Goal: Task Accomplishment & Management: Use online tool/utility

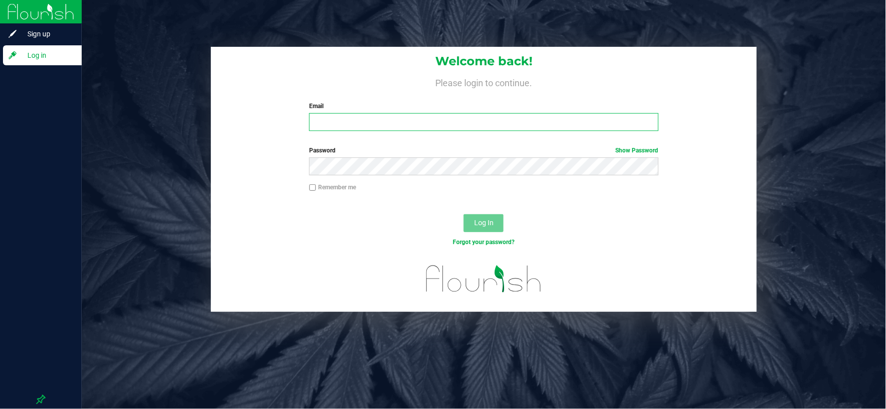
type input "[PERSON_NAME][EMAIL_ADDRESS][DOMAIN_NAME]"
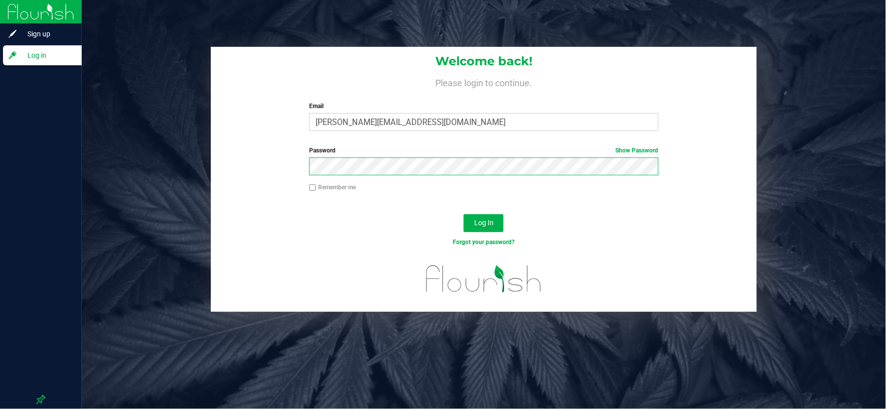
click at [463, 214] on button "Log In" at bounding box center [483, 223] width 40 height 18
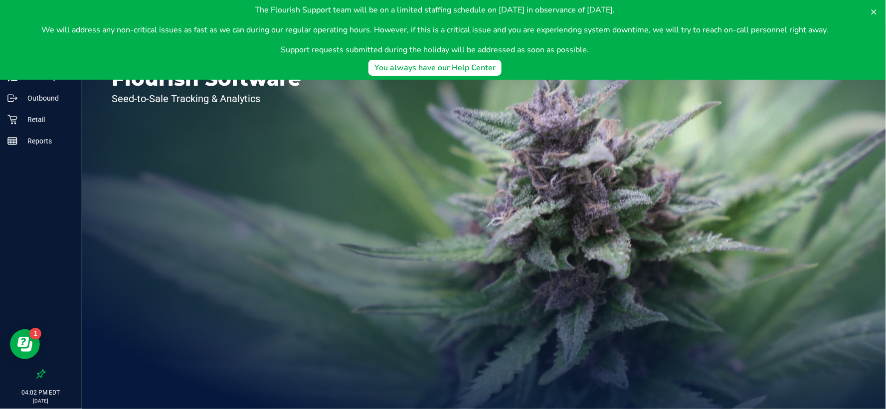
click at [177, 12] on p "The Flourish Support team will be on a limited staffing schedule on [DATE] in o…" at bounding box center [434, 10] width 787 height 12
click at [878, 9] on button at bounding box center [874, 12] width 16 height 16
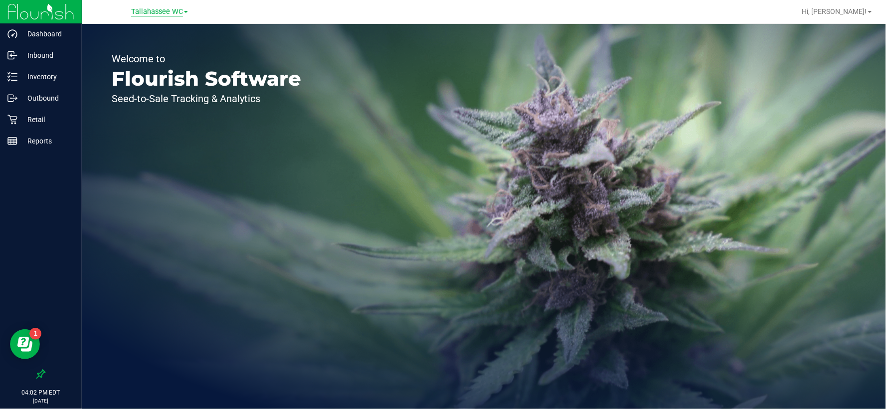
click at [176, 7] on span "Tallahassee WC" at bounding box center [157, 11] width 52 height 9
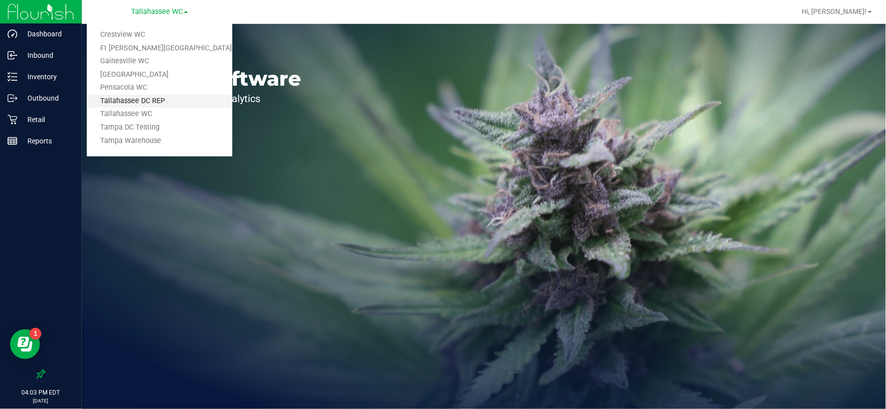
click at [178, 101] on link "Tallahassee DC REP" at bounding box center [160, 101] width 146 height 13
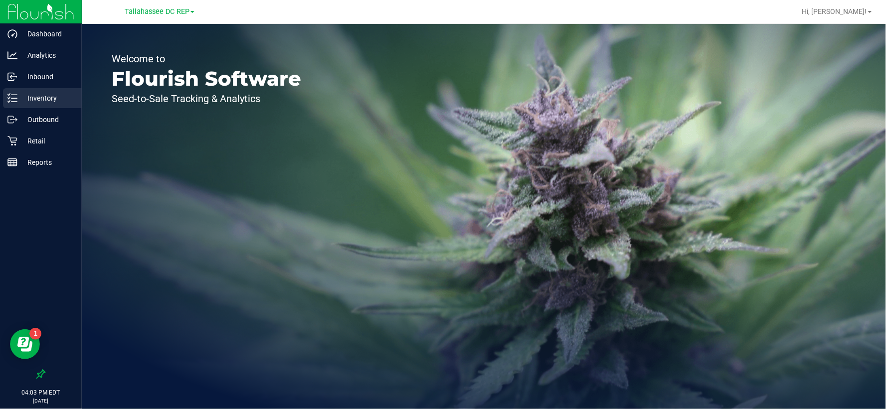
click at [57, 96] on p "Inventory" at bounding box center [47, 98] width 60 height 12
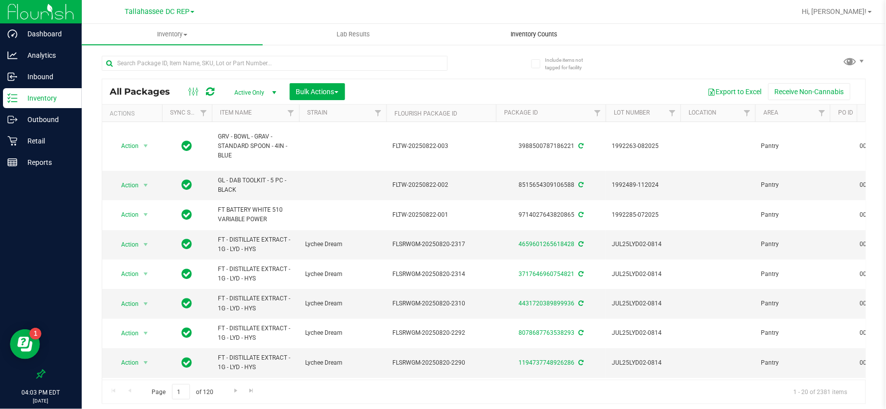
click at [526, 40] on uib-tab-heading "Inventory Counts" at bounding box center [534, 34] width 180 height 20
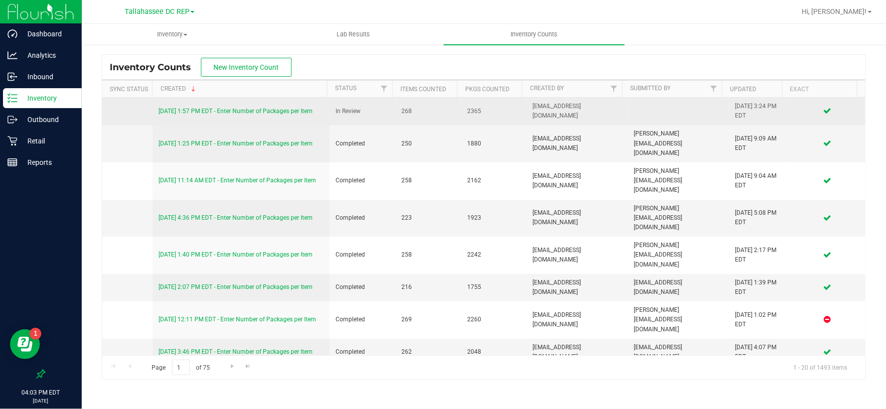
click at [280, 113] on link "[DATE] 1:57 PM EDT - Enter Number of Packages per Item" at bounding box center [235, 111] width 154 height 7
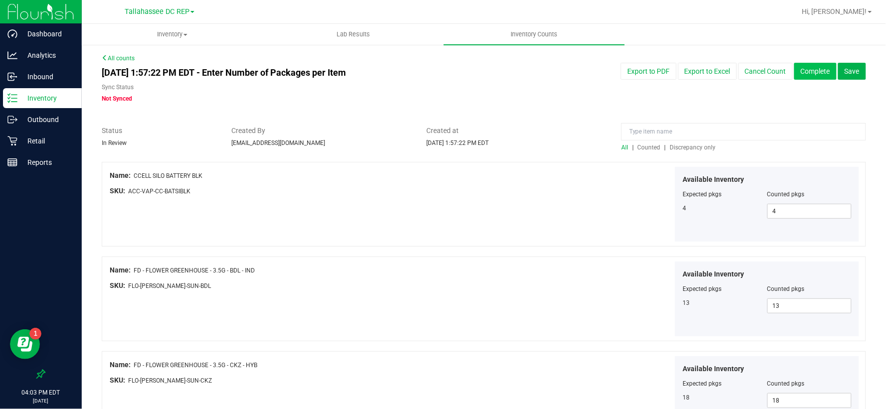
click at [803, 73] on button "Complete" at bounding box center [815, 71] width 42 height 17
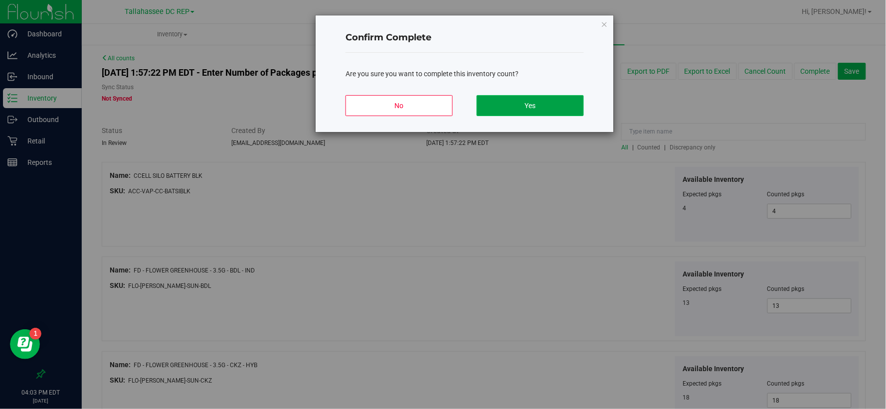
click at [561, 101] on button "Yes" at bounding box center [529, 105] width 107 height 21
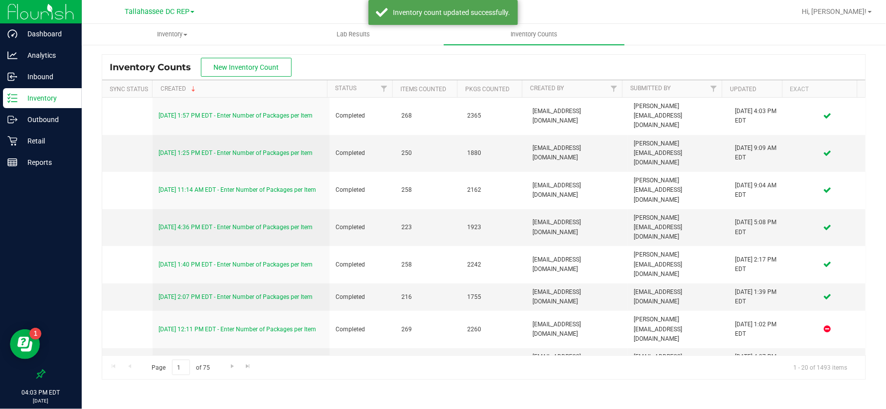
click at [50, 94] on p "Inventory" at bounding box center [47, 98] width 60 height 12
